Goal: Task Accomplishment & Management: Manage account settings

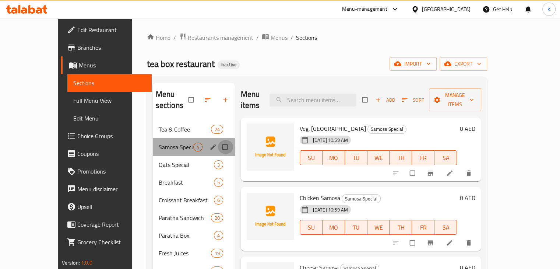
click at [218, 140] on input "Menu sections" at bounding box center [225, 147] width 15 height 14
checkbox input "true"
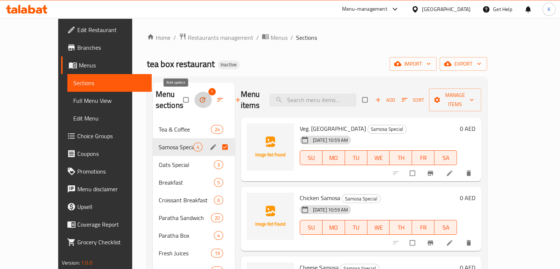
click at [194, 100] on button "button" at bounding box center [203, 100] width 18 height 16
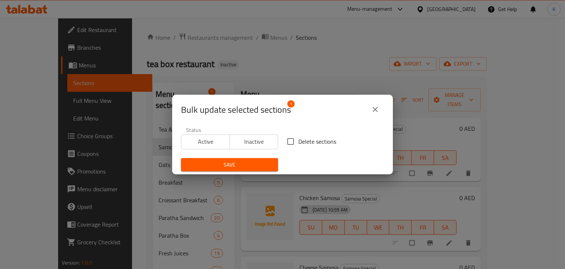
click at [299, 138] on span "Delete sections" at bounding box center [317, 141] width 38 height 9
click at [298, 138] on input "Delete sections" at bounding box center [290, 141] width 15 height 15
checkbox input "true"
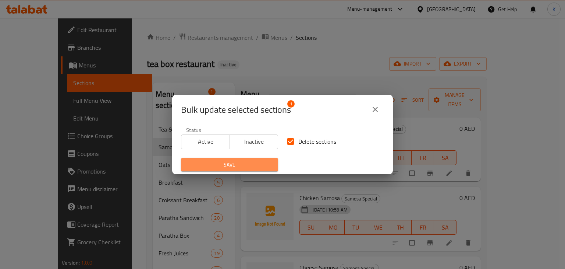
click at [264, 161] on span "Save" at bounding box center [229, 164] width 85 height 9
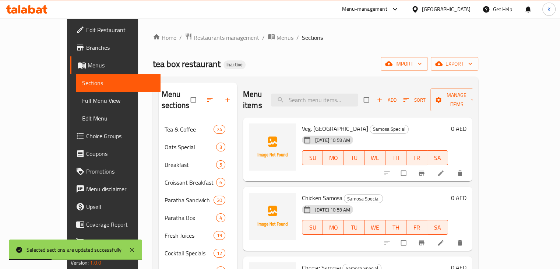
click at [297, 63] on div "tea box restaurant Inactive import export" at bounding box center [315, 64] width 325 height 14
